Goal: Information Seeking & Learning: Check status

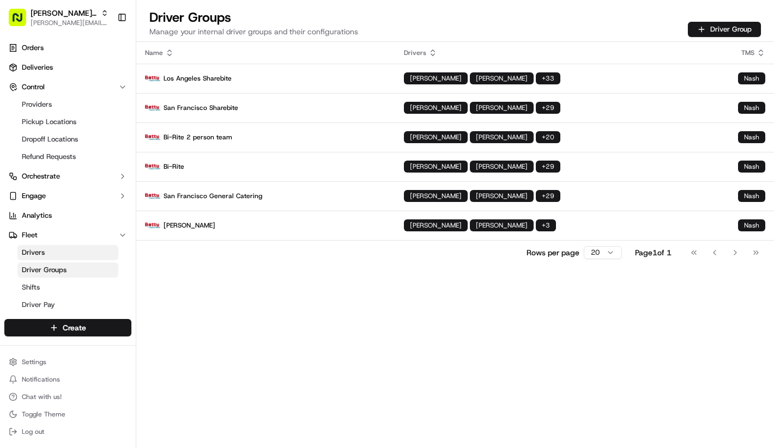
scroll to position [69, 0]
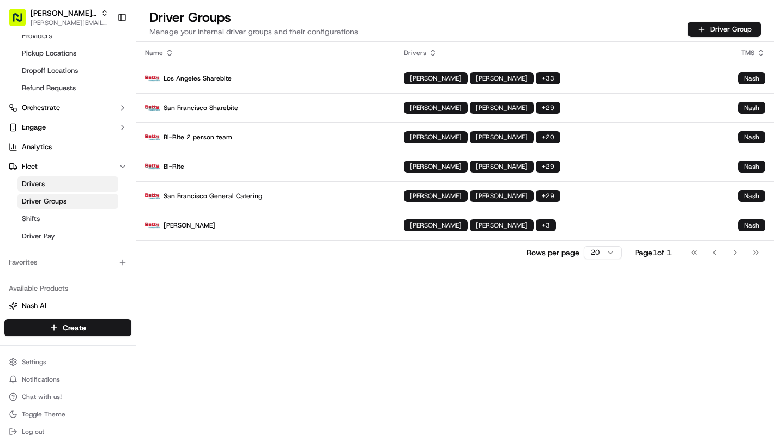
click at [465, 387] on div "Name Drivers TMS Los Angeles Sharebite CONGJIAN ZHANG SHAN ZHONG + 33 Nash San …" at bounding box center [454, 245] width 637 height 406
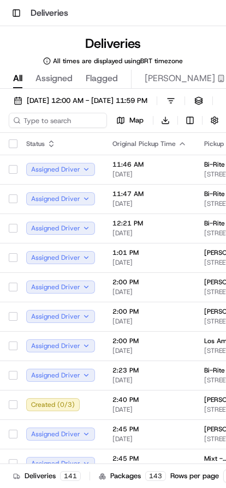
scroll to position [0, 291]
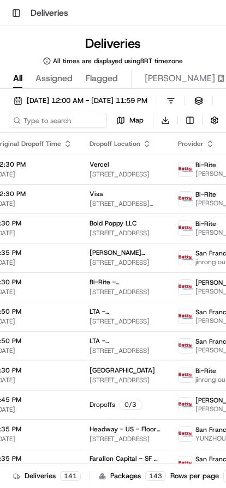
click at [180, 102] on button "Filters" at bounding box center [170, 100] width 19 height 15
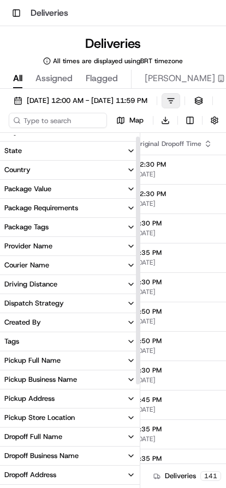
scroll to position [0, 0]
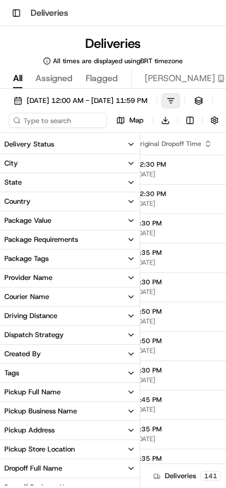
click at [180, 96] on button "Filters" at bounding box center [170, 100] width 19 height 15
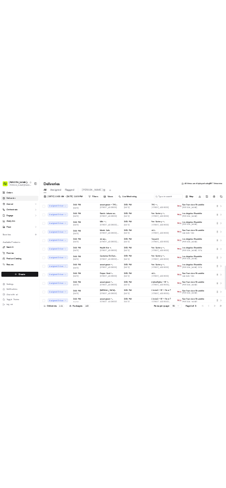
scroll to position [1143, 0]
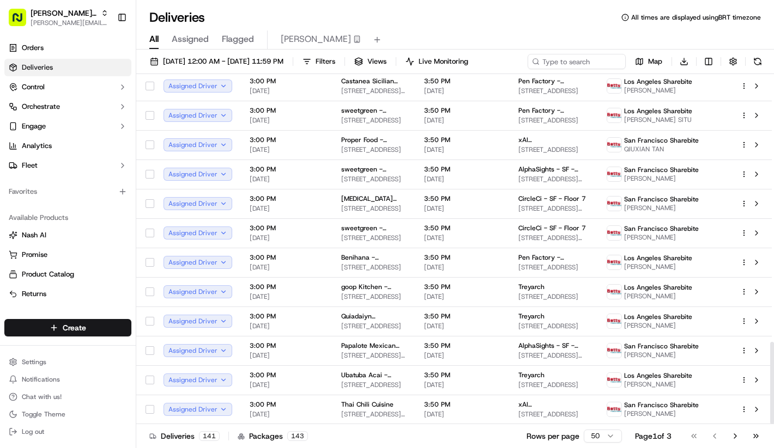
click at [80, 53] on link "Orders" at bounding box center [67, 47] width 127 height 17
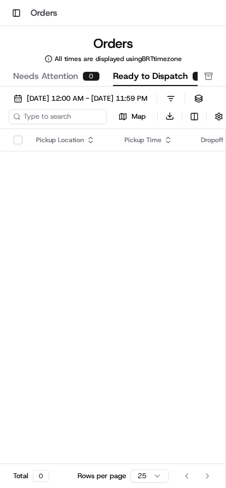
click at [180, 95] on button "Filters" at bounding box center [170, 98] width 19 height 15
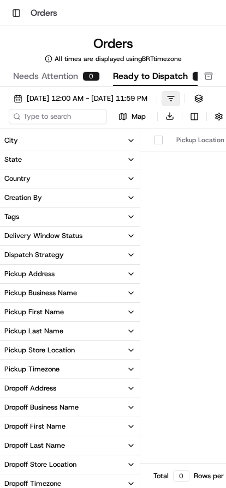
click at [180, 103] on button "Filters" at bounding box center [170, 98] width 19 height 15
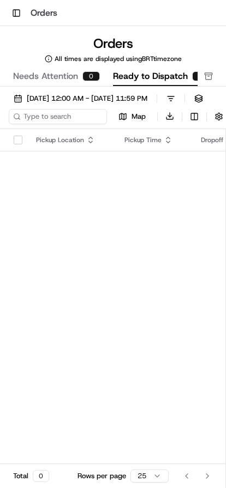
click at [215, 116] on button "button" at bounding box center [218, 116] width 15 height 15
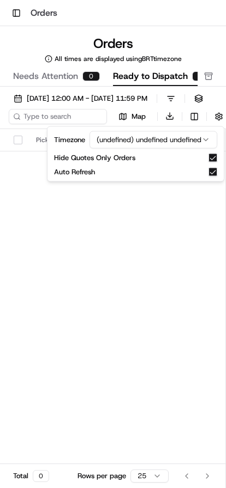
click at [215, 116] on button "button" at bounding box center [218, 116] width 15 height 15
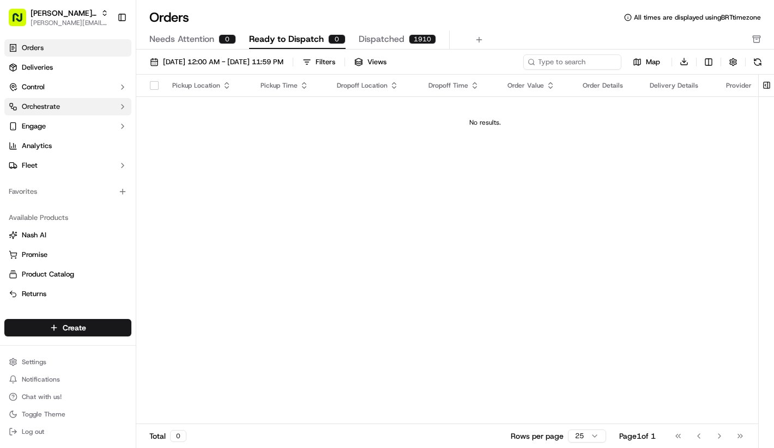
click at [95, 100] on button "Orchestrate" at bounding box center [67, 106] width 127 height 17
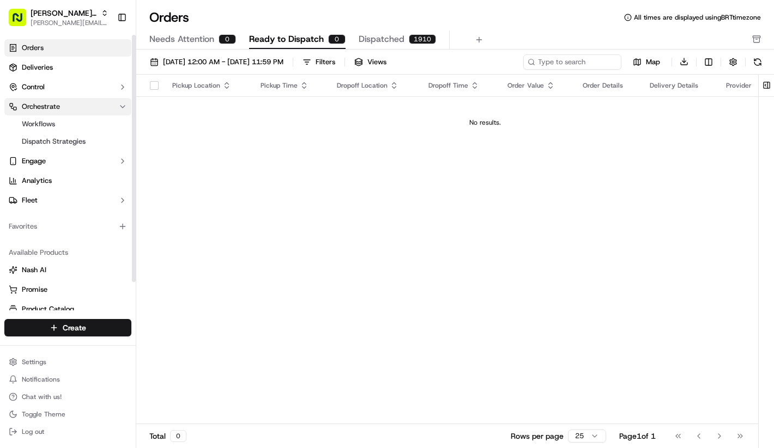
click at [92, 107] on button "Orchestrate" at bounding box center [67, 106] width 127 height 17
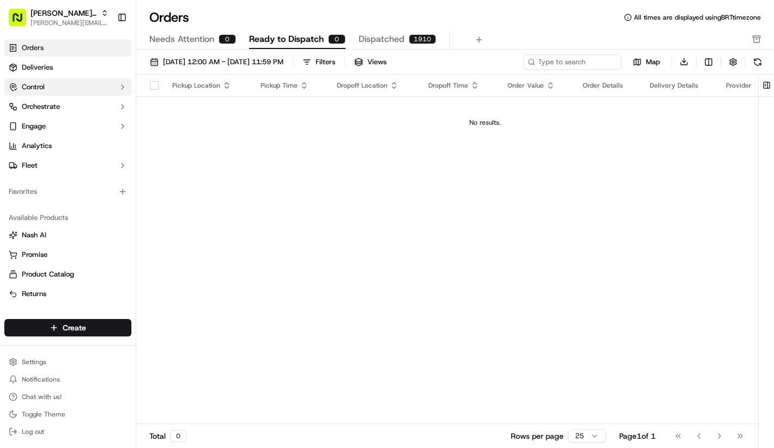
click at [92, 83] on button "Control" at bounding box center [67, 86] width 127 height 17
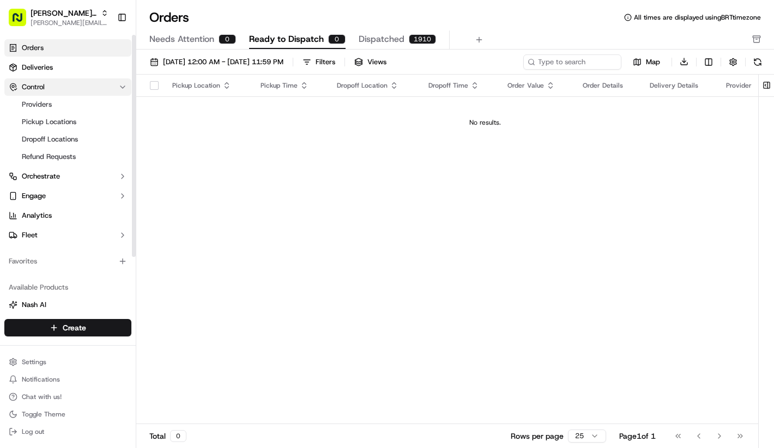
click at [92, 86] on button "Control" at bounding box center [67, 86] width 127 height 17
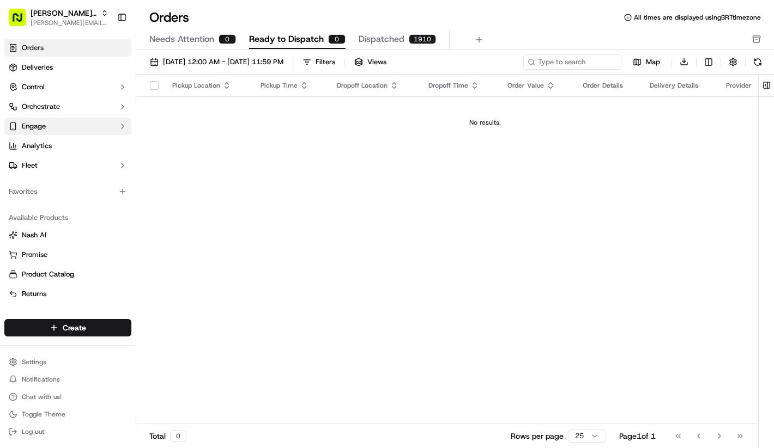
click at [86, 129] on button "Engage" at bounding box center [67, 126] width 127 height 17
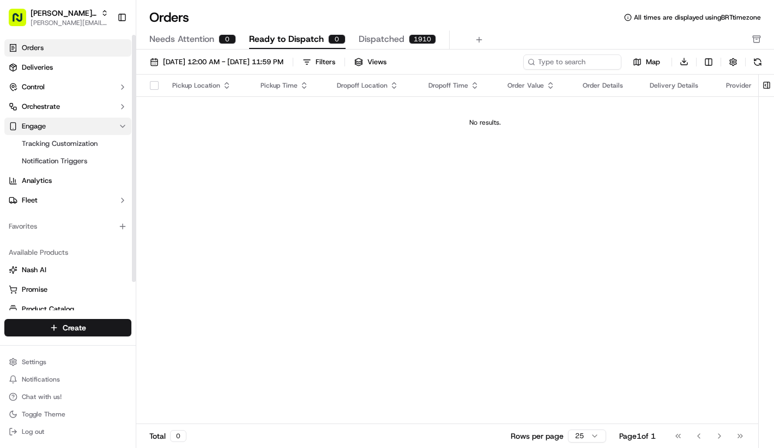
click at [86, 129] on button "Engage" at bounding box center [67, 126] width 127 height 17
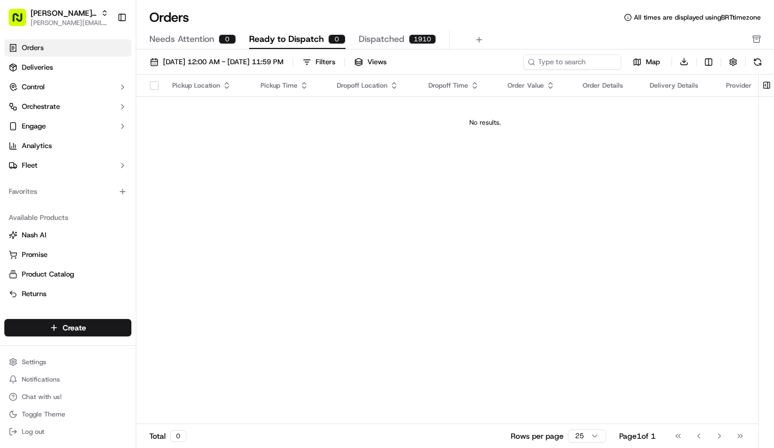
click at [220, 269] on div "Pickup Location Pickup Time Dropoff Location Dropoff Time Order Value Order Det…" at bounding box center [484, 250] width 697 height 350
click at [98, 76] on ul "Orders Deliveries Control Orchestrate Engage Analytics Fleet" at bounding box center [67, 106] width 127 height 135
click at [96, 76] on link "Deliveries" at bounding box center [67, 67] width 127 height 17
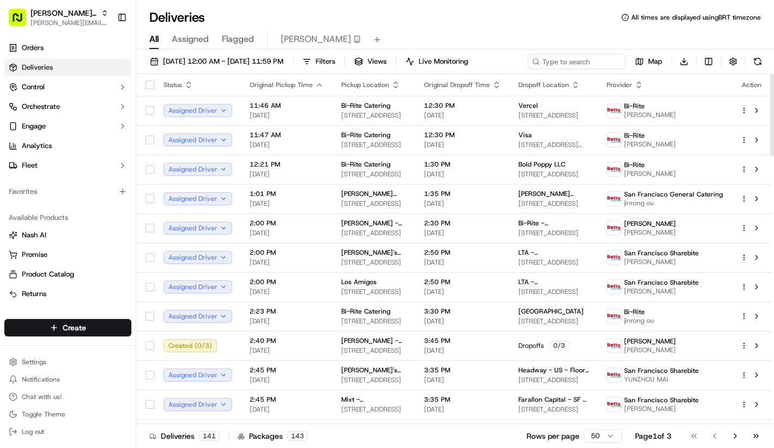
click at [241, 175] on td "Assigned Driver" at bounding box center [198, 169] width 86 height 29
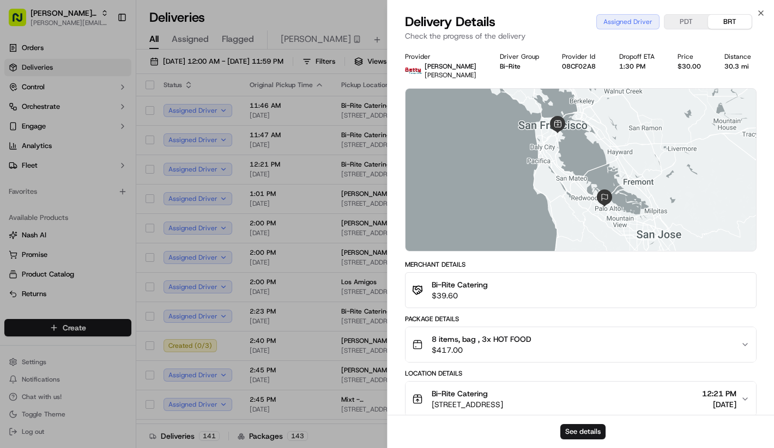
click at [373, 424] on div "See details" at bounding box center [580, 431] width 386 height 33
click at [373, 427] on button "See details" at bounding box center [582, 431] width 45 height 15
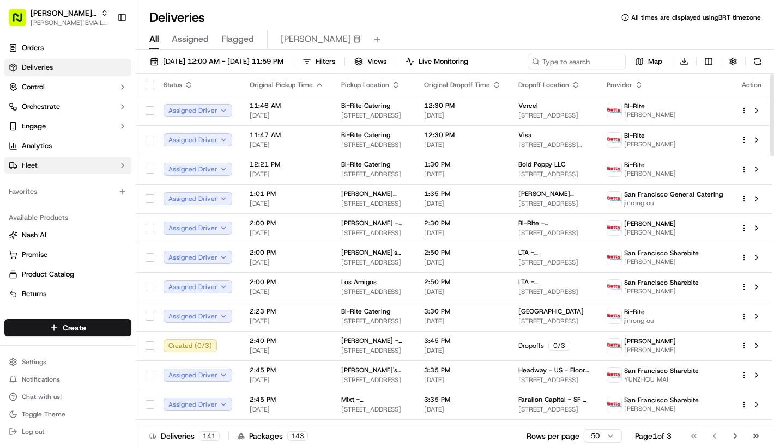
click at [62, 173] on button "Fleet" at bounding box center [67, 165] width 127 height 17
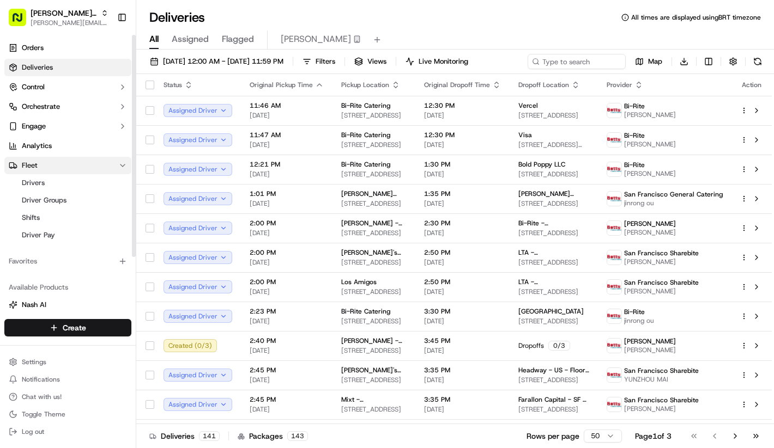
click at [62, 172] on button "Fleet" at bounding box center [67, 165] width 127 height 17
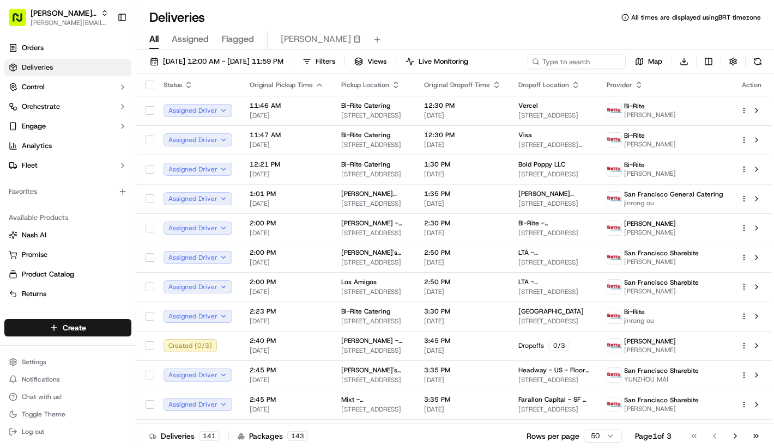
click at [55, 175] on div "Orders Deliveries Control Orchestrate Engage Analytics Fleet" at bounding box center [68, 107] width 136 height 144
click at [55, 174] on div "Orders Deliveries Control Orchestrate Engage Analytics Fleet" at bounding box center [68, 107] width 136 height 144
click at [50, 171] on button "Fleet" at bounding box center [67, 165] width 127 height 17
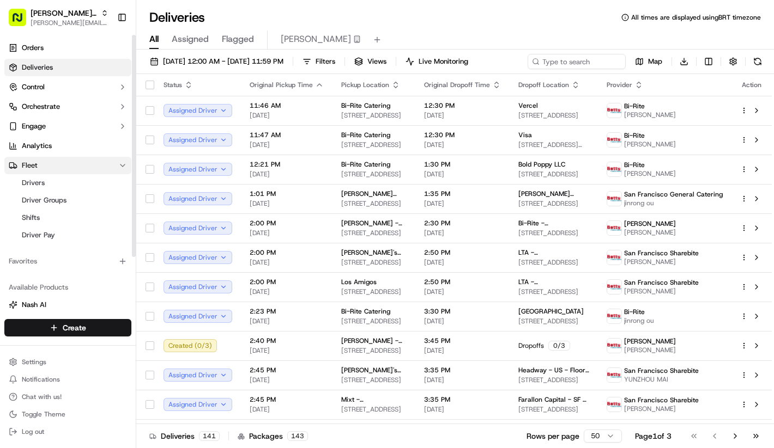
click at [50, 171] on button "Fleet" at bounding box center [67, 165] width 127 height 17
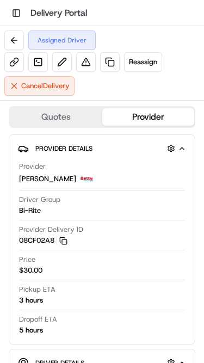
click at [14, 17] on button "Toggle Sidebar" at bounding box center [16, 12] width 15 height 15
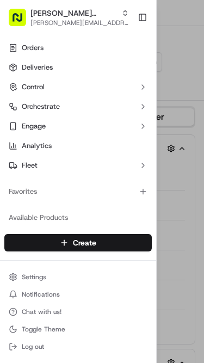
click at [191, 74] on div at bounding box center [102, 181] width 204 height 363
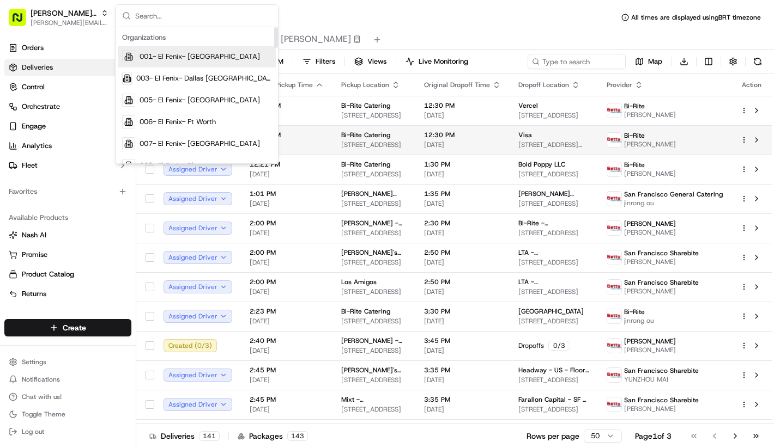
type input "n"
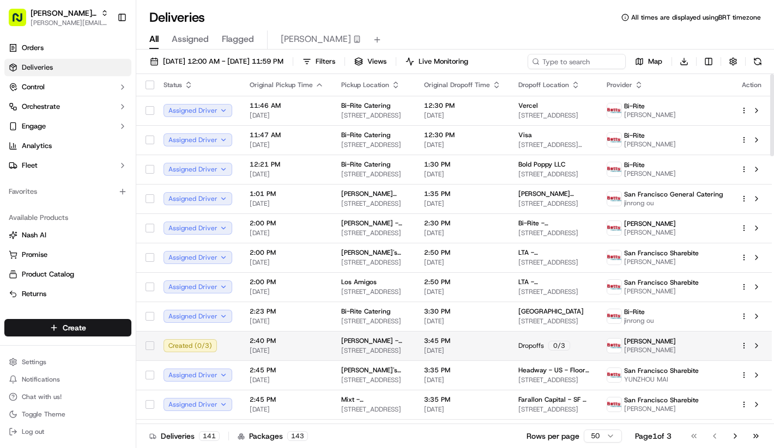
click at [340, 349] on td "Josey Baker - The Mill 736 Divisadero St, San Francisco, CA 94117, US" at bounding box center [373, 345] width 83 height 29
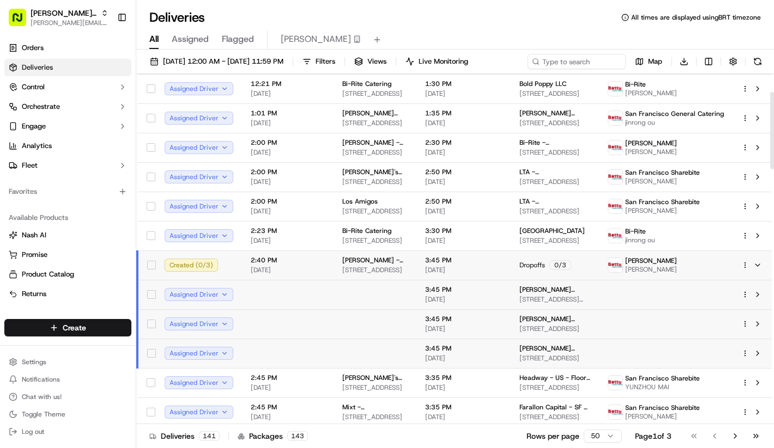
scroll to position [107, 0]
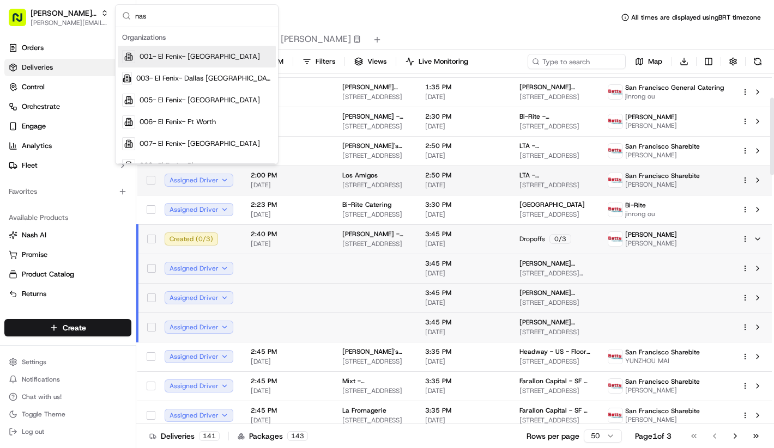
type input "nash"
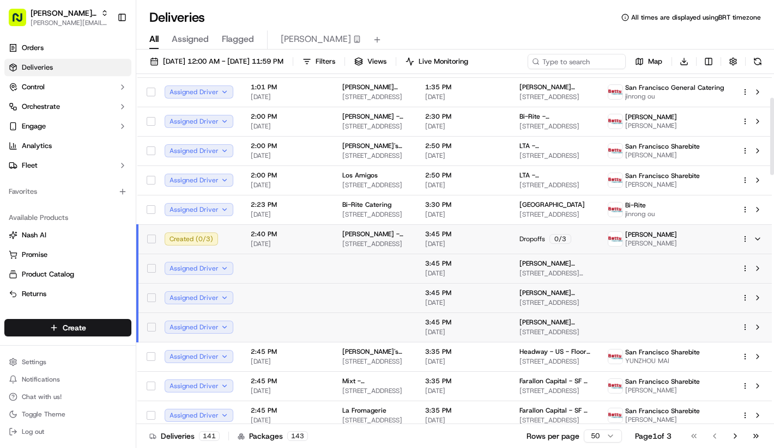
click at [741, 238] on html "Betty Transportation lucas@usenash.com Toggle Sidebar Orders Deliveries Control…" at bounding box center [387, 224] width 774 height 448
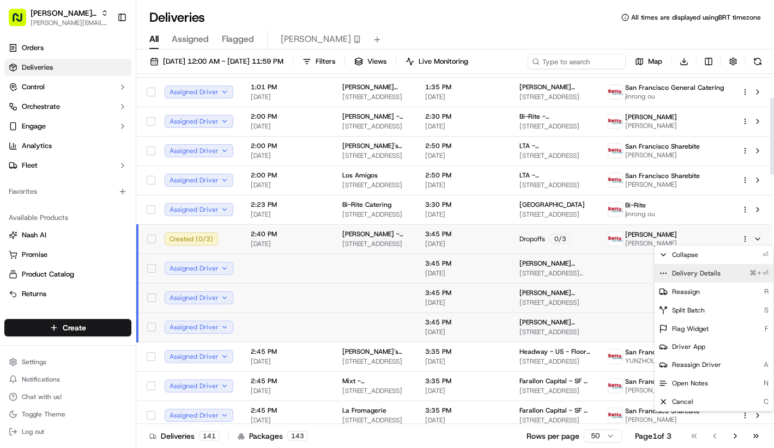
click at [729, 269] on div "Delivery Details ⌘+⏎" at bounding box center [713, 273] width 119 height 19
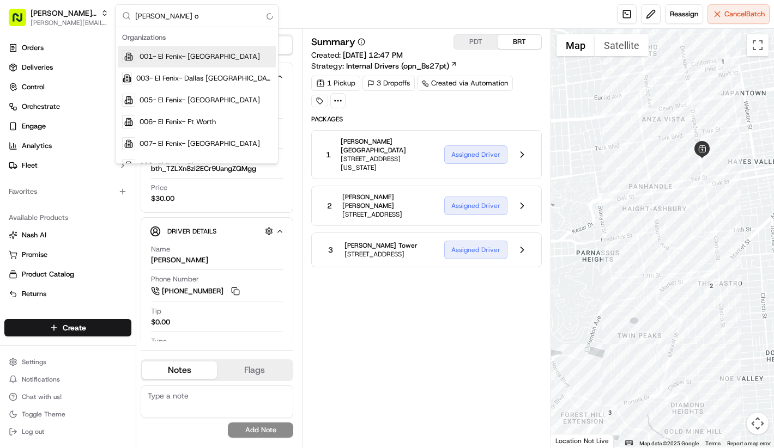
type input "[PERSON_NAME]"
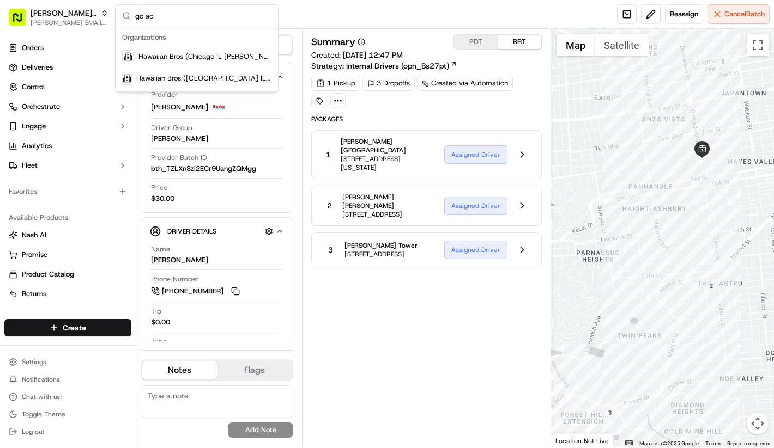
type input "go act"
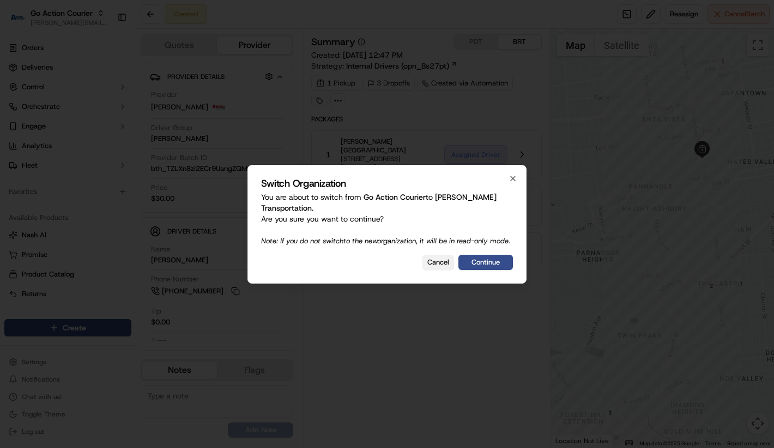
click at [447, 270] on button "Cancel" at bounding box center [438, 262] width 32 height 15
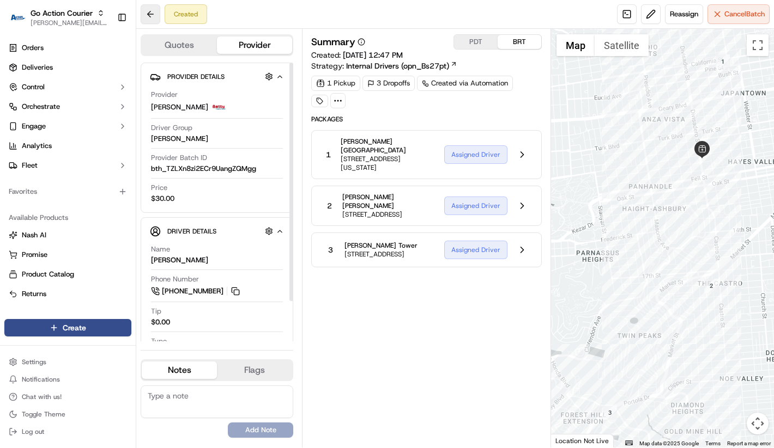
click at [154, 20] on button at bounding box center [151, 14] width 20 height 20
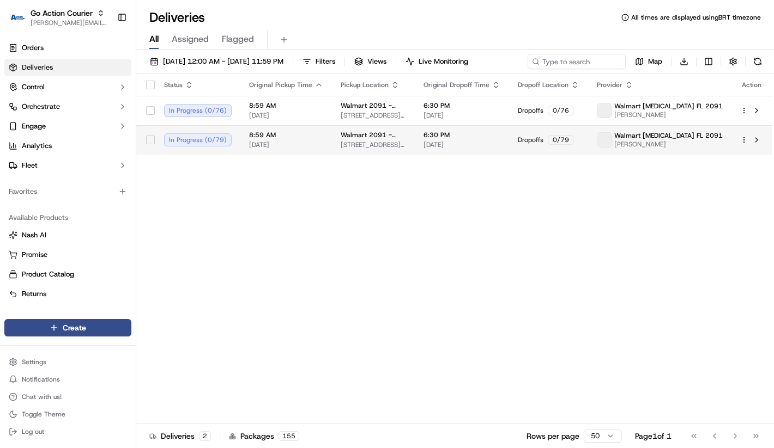
click at [294, 145] on span "[DATE]" at bounding box center [286, 145] width 74 height 9
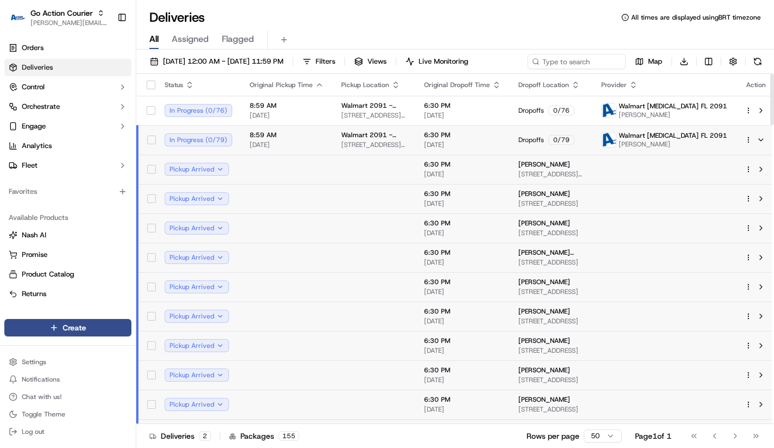
click at [739, 136] on td at bounding box center [756, 139] width 40 height 29
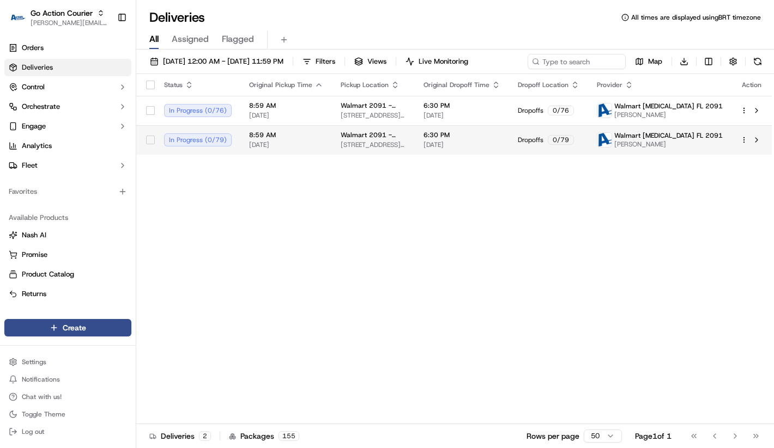
click at [740, 141] on html "Go Action Courier [PERSON_NAME][EMAIL_ADDRESS][DOMAIN_NAME] Toggle Sidebar Orde…" at bounding box center [387, 224] width 774 height 448
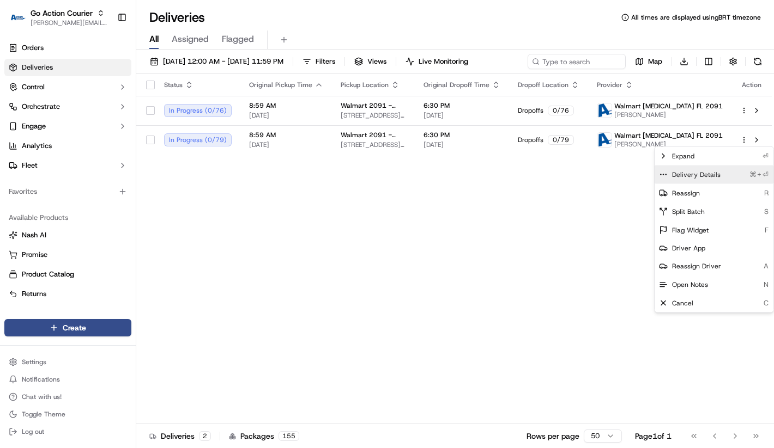
click at [726, 173] on div "Delivery Details ⌘+⏎" at bounding box center [713, 175] width 119 height 19
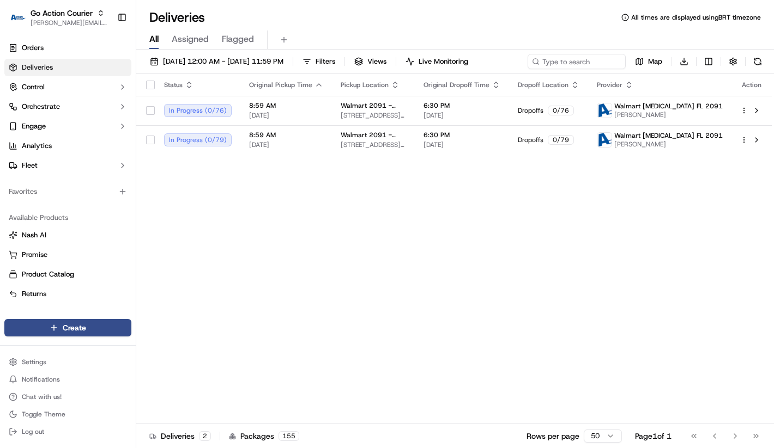
click at [280, 278] on div "Status Original Pickup Time Pickup Location Original Dropoff Time Dropoff Locat…" at bounding box center [453, 249] width 635 height 350
